Goal: Information Seeking & Learning: Compare options

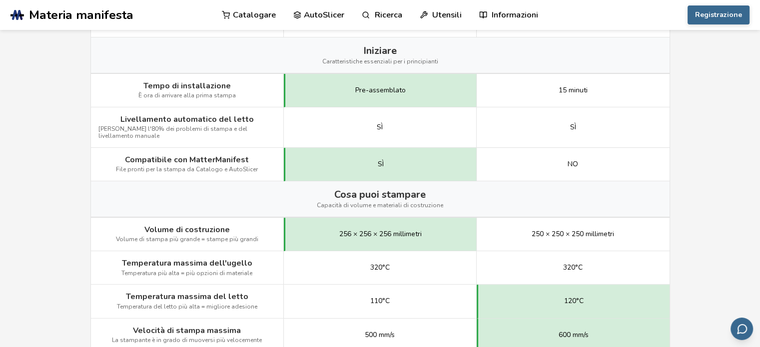
scroll to position [350, 0]
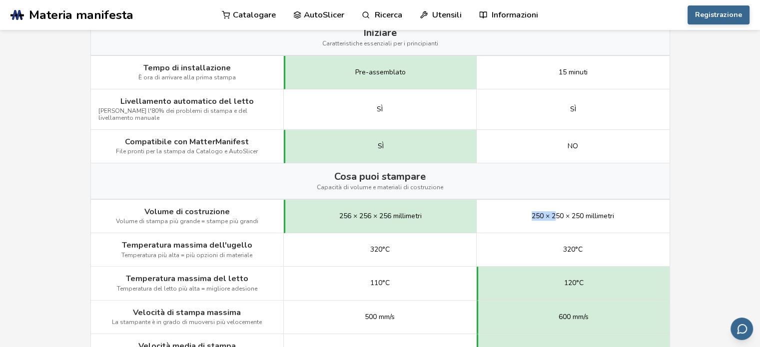
drag, startPoint x: 530, startPoint y: 213, endPoint x: 556, endPoint y: 212, distance: 26.5
click at [556, 212] on div "250 × 250 × 250 millimetri" at bounding box center [573, 216] width 193 height 33
click at [406, 211] on font "256 × 256 × 256 millimetri" at bounding box center [380, 215] width 82 height 9
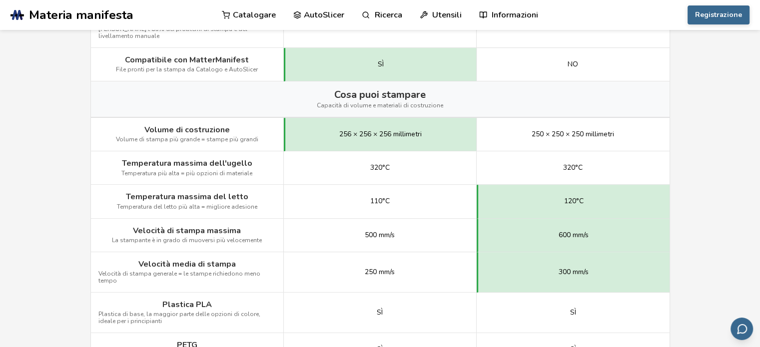
scroll to position [450, 0]
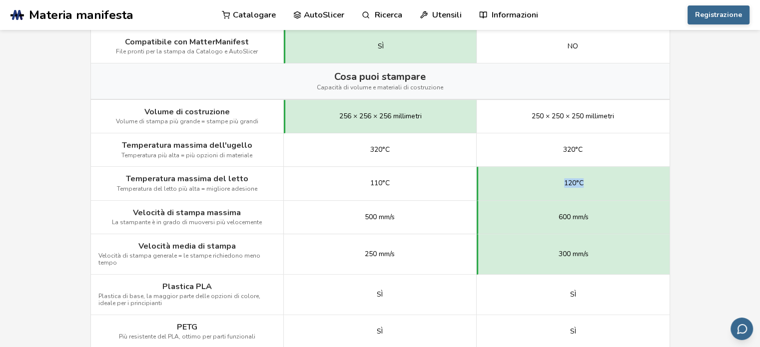
drag, startPoint x: 567, startPoint y: 178, endPoint x: 585, endPoint y: 178, distance: 18.0
click at [585, 178] on div "120°C" at bounding box center [573, 183] width 193 height 33
drag, startPoint x: 551, startPoint y: 218, endPoint x: 576, endPoint y: 218, distance: 25.5
click at [576, 218] on div "600 mm/s" at bounding box center [573, 217] width 193 height 33
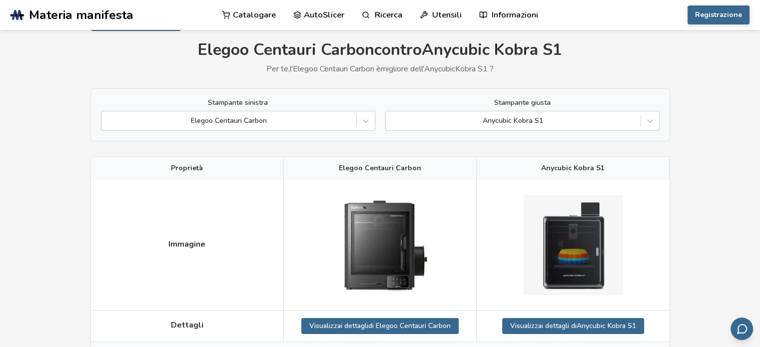
scroll to position [50, 0]
